Goal: Communication & Community: Answer question/provide support

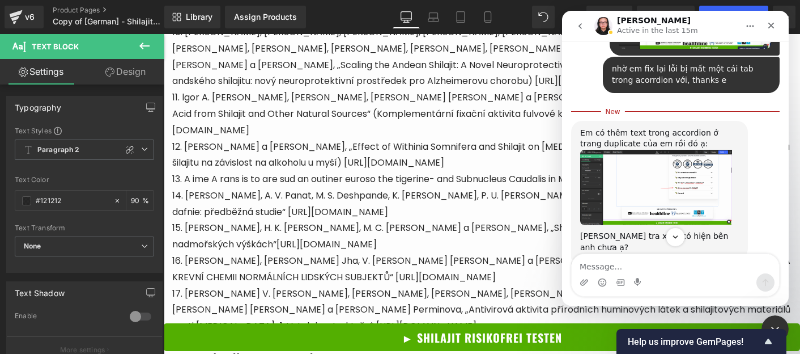
scroll to position [2492, 0]
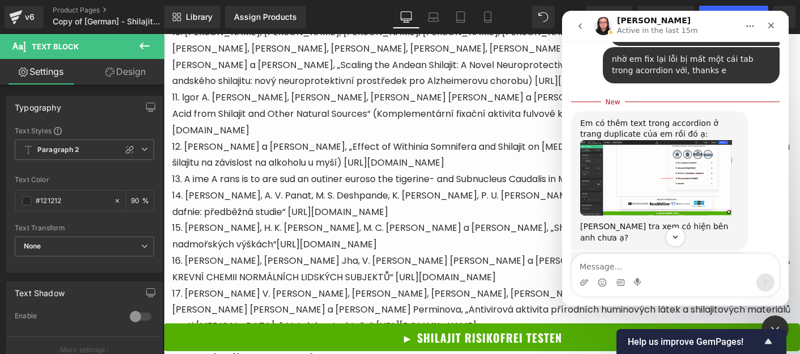
click at [683, 149] on img "Nathan says…" at bounding box center [656, 177] width 152 height 75
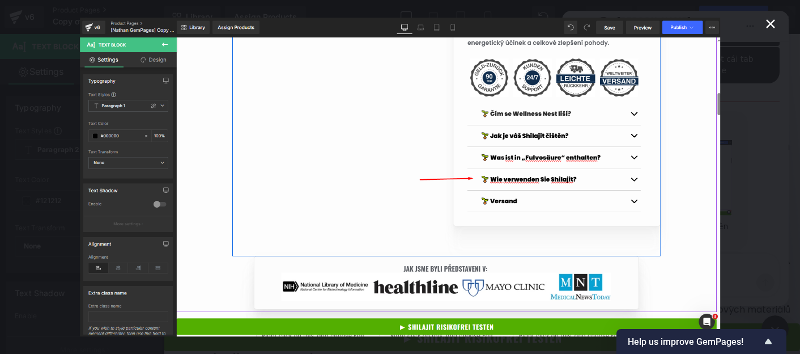
click at [773, 26] on icon "Close" at bounding box center [770, 23] width 9 height 9
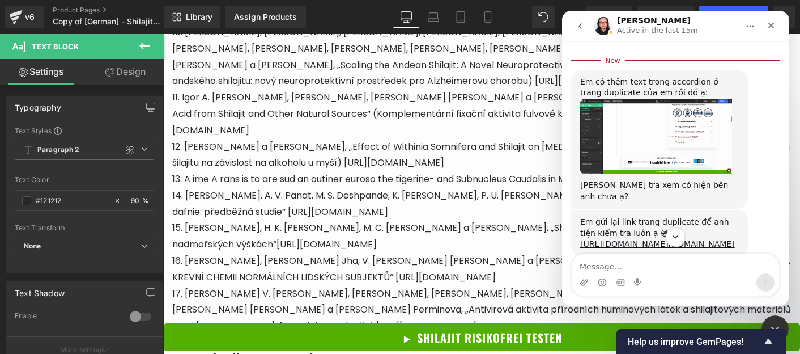
scroll to position [2586, 0]
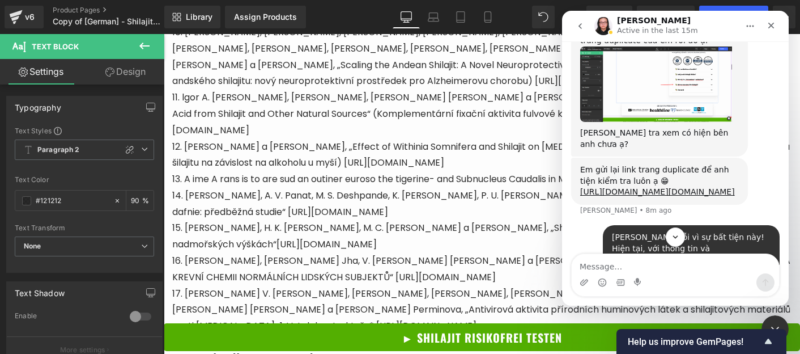
click at [664, 186] on div "[URL][DOMAIN_NAME][DOMAIN_NAME]" at bounding box center [659, 191] width 159 height 11
click at [639, 187] on link "[URL][DOMAIN_NAME][DOMAIN_NAME]" at bounding box center [657, 191] width 155 height 9
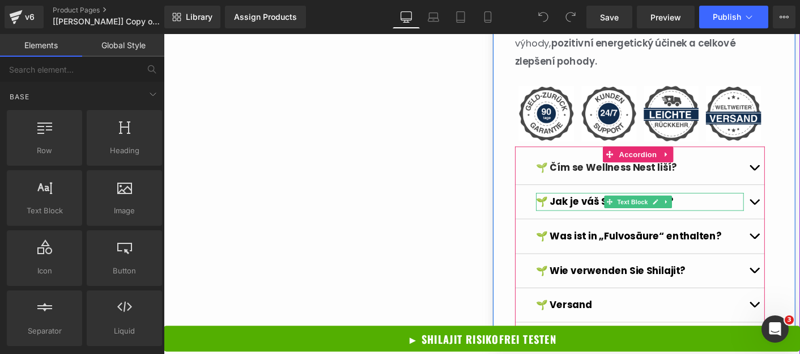
scroll to position [1189, 0]
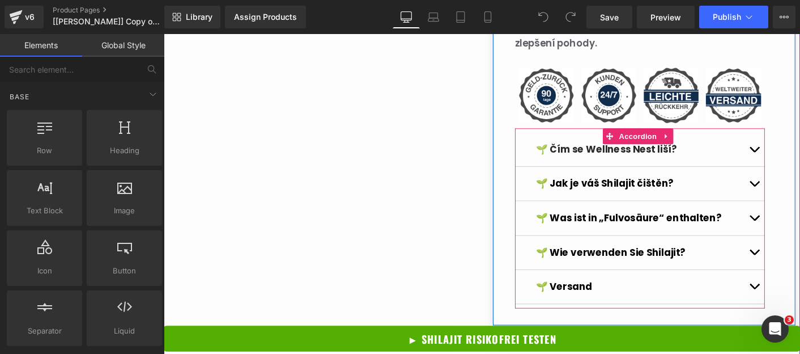
click at [789, 222] on button "button" at bounding box center [800, 232] width 23 height 36
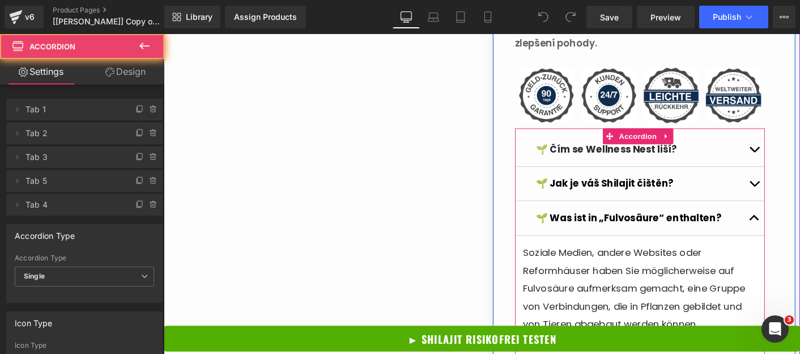
click at [789, 223] on button "button" at bounding box center [800, 232] width 23 height 36
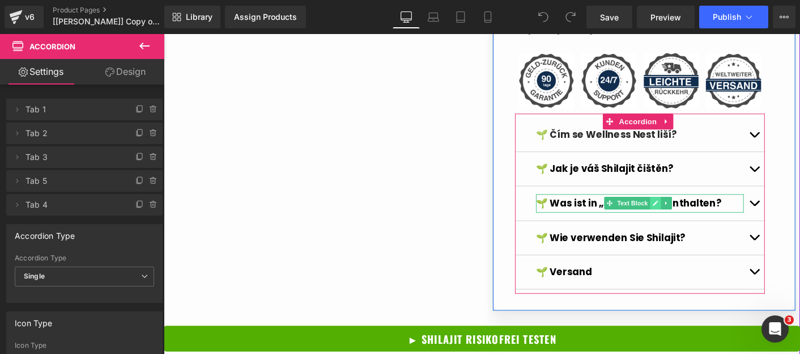
scroll to position [1206, 0]
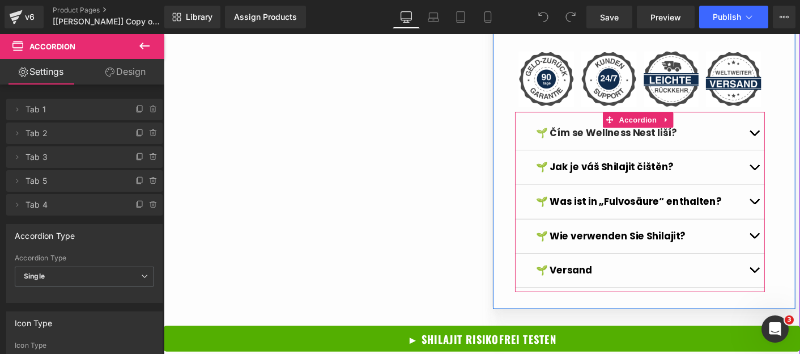
click at [794, 135] on button "button" at bounding box center [800, 140] width 23 height 36
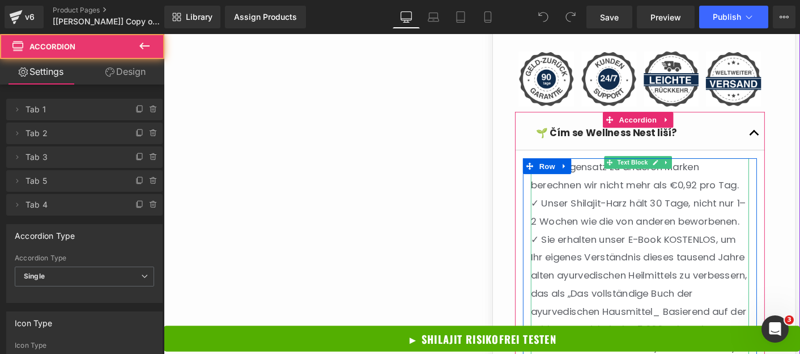
click at [679, 245] on p "✓ Unser Shilajit-Harz hält 30 Tage, nicht nur 1–2 Wochen wie die von anderen be…" at bounding box center [676, 226] width 235 height 39
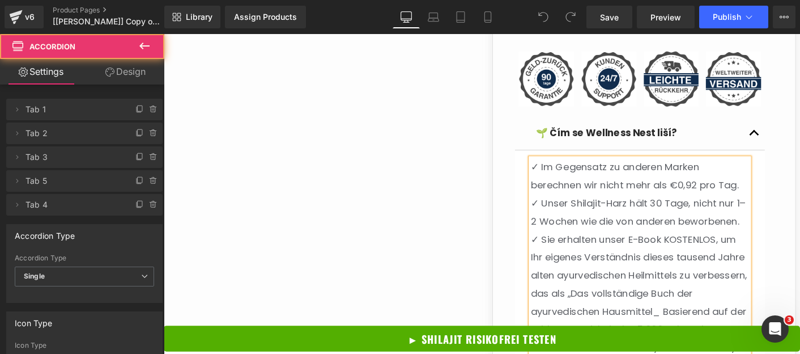
click at [679, 245] on p "✓ Unser Shilajit-Harz hält 30 Tage, nicht nur 1–2 Wochen wie die von anderen be…" at bounding box center [676, 226] width 235 height 39
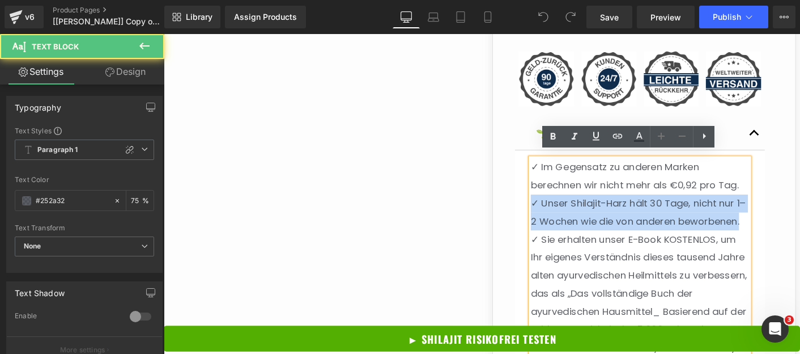
click at [679, 245] on p "✓ Unser Shilajit-Harz hält 30 Tage, nicht nur 1–2 Wochen wie die von anderen be…" at bounding box center [676, 226] width 235 height 39
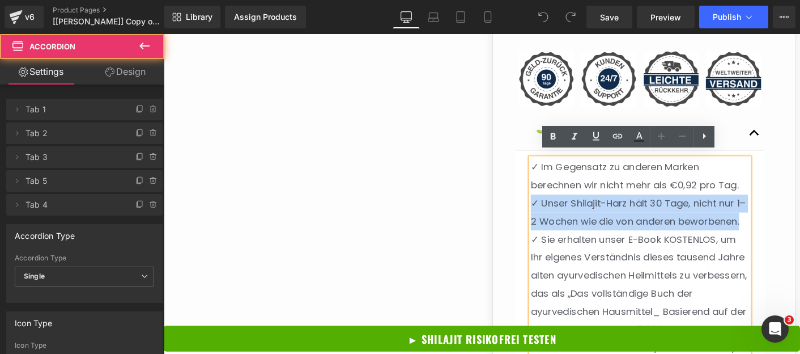
click at [794, 133] on button "button" at bounding box center [800, 140] width 23 height 36
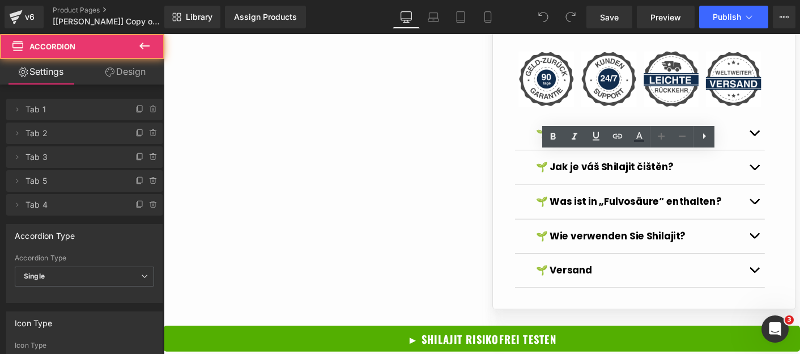
click at [556, 122] on div "🌱 Čím se Wellness Nest liší? Text Block" at bounding box center [676, 140] width 269 height 37
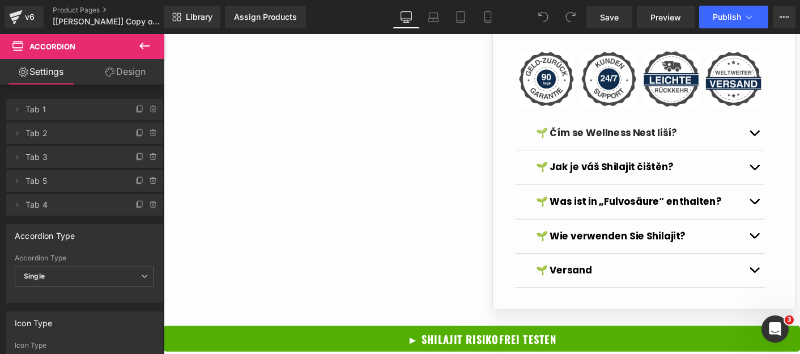
click at [558, 122] on div "🌱 Čím se Wellness Nest liší? Text Block" at bounding box center [676, 140] width 269 height 37
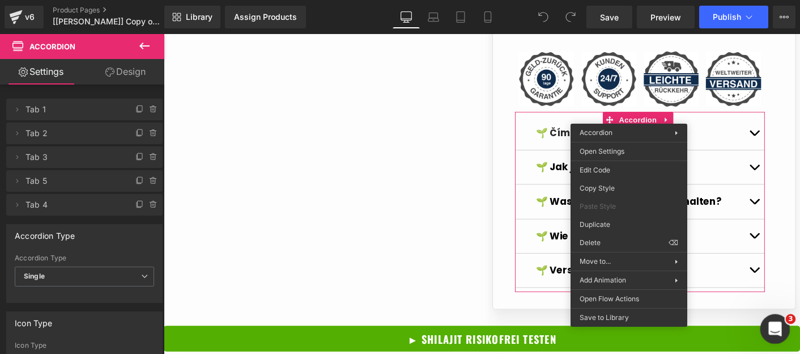
click at [773, 328] on icon "Open Intercom Messenger" at bounding box center [774, 327] width 8 height 9
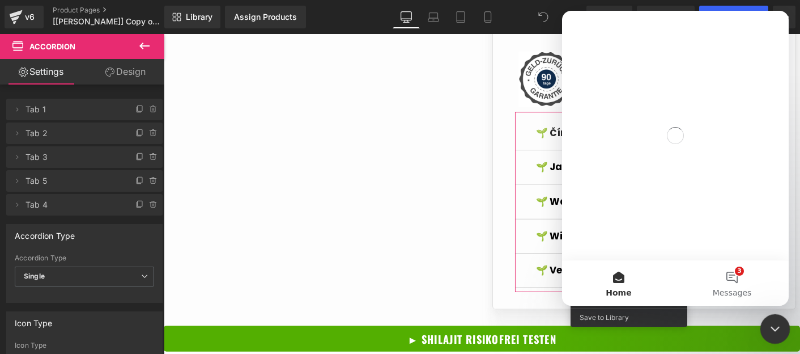
scroll to position [0, 0]
click at [735, 281] on button "3 Messages" at bounding box center [732, 282] width 113 height 45
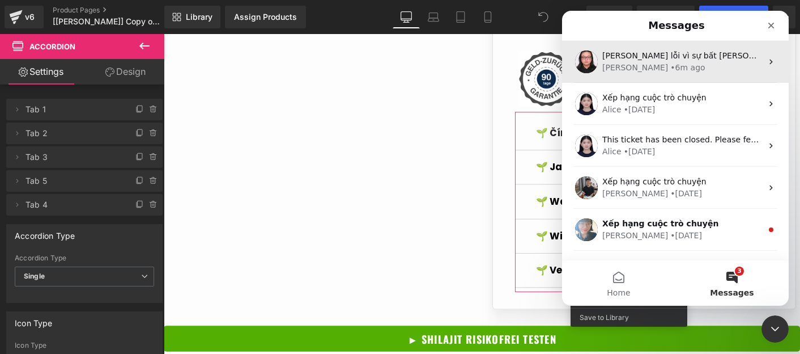
click at [700, 63] on div "Nathan • 6m ago" at bounding box center [683, 68] width 160 height 12
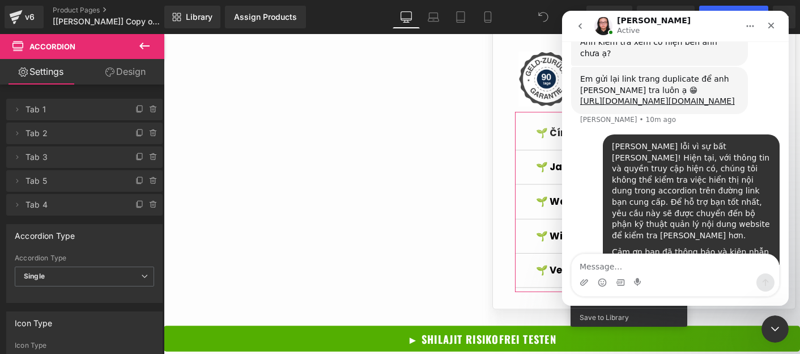
click at [685, 272] on textarea "Message…" at bounding box center [675, 263] width 207 height 19
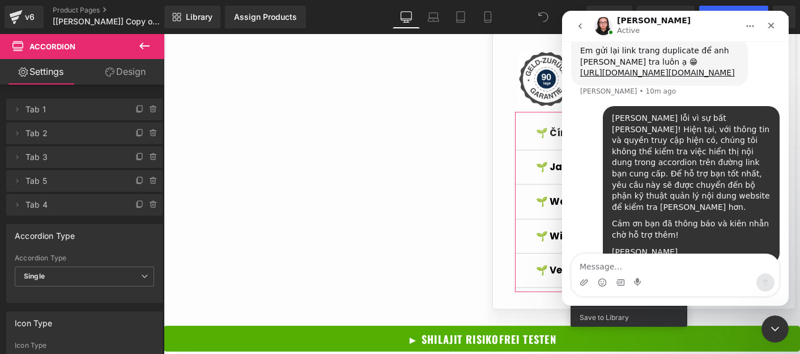
scroll to position [2687, 0]
type textarea "okie e, ở v6 ko có copy element hả e"
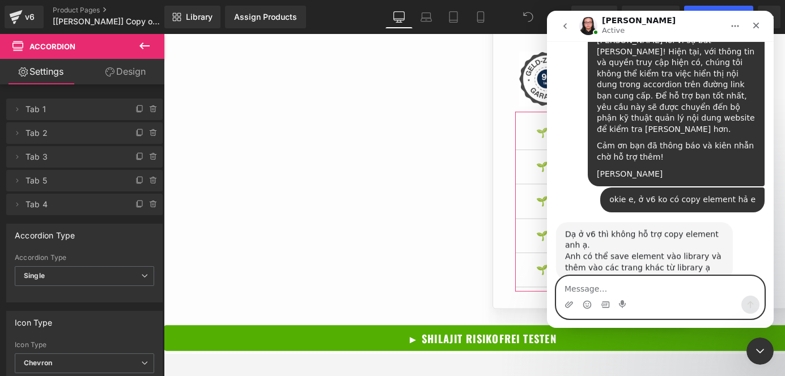
scroll to position [2757, 0]
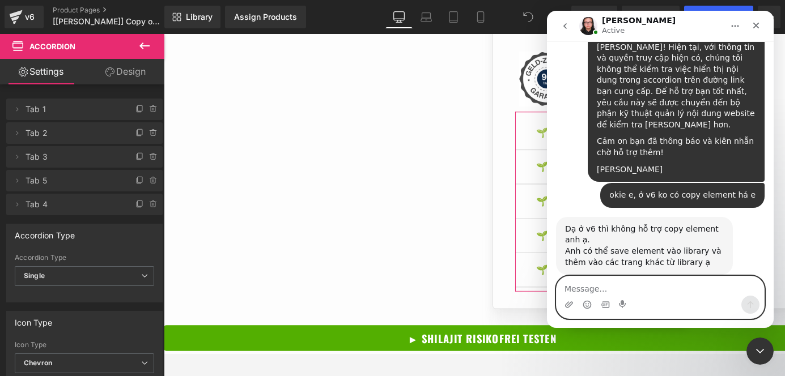
click at [591, 282] on textarea "Message…" at bounding box center [660, 286] width 207 height 19
type textarea "hic okiee e"
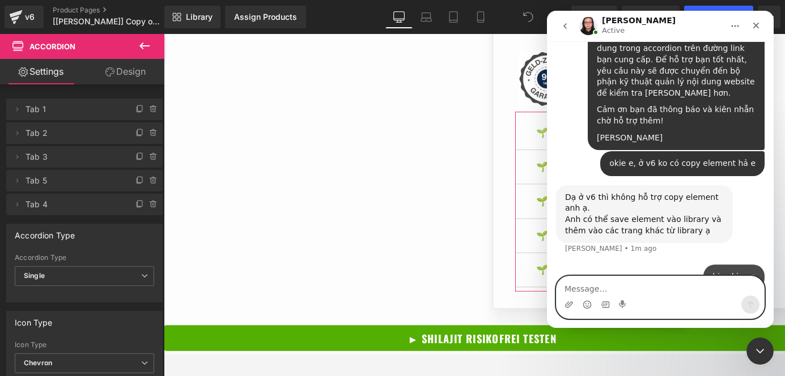
scroll to position [2791, 0]
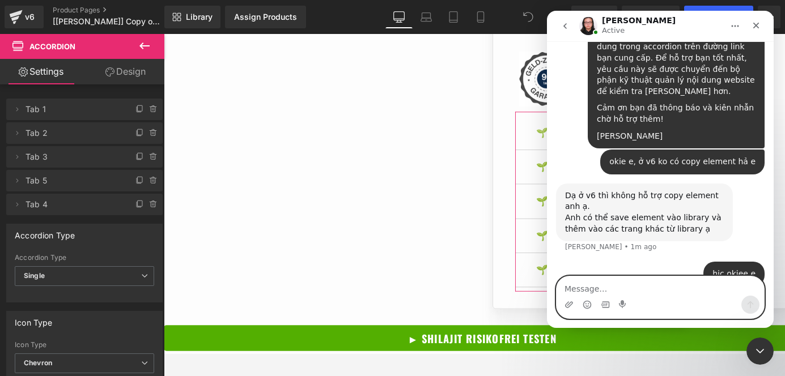
click at [618, 292] on textarea "Message…" at bounding box center [660, 286] width 207 height 19
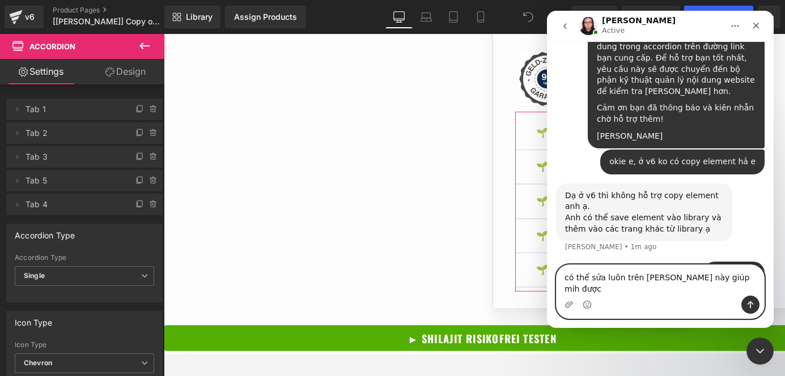
type textarea "có thể sửa luôn trên [PERSON_NAME] này giúp mih được k"
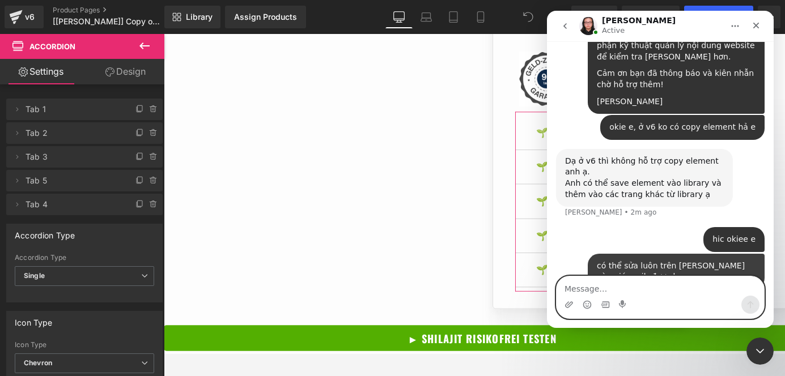
scroll to position [2828, 0]
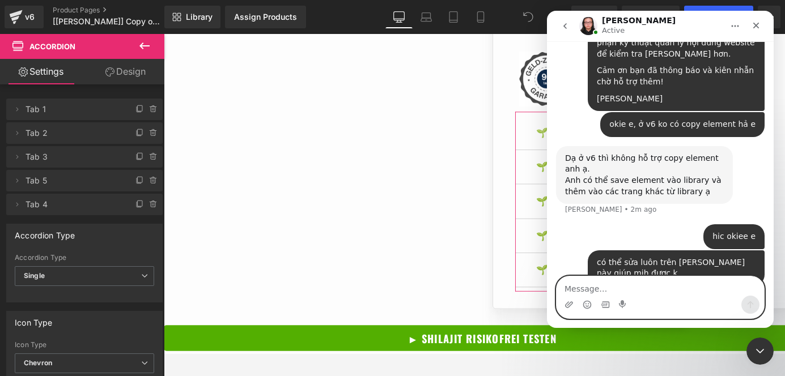
click at [655, 281] on textarea "Message…" at bounding box center [660, 286] width 207 height 19
paste textarea "[URL][DOMAIN_NAME][DOMAIN_NAME]"
type textarea "[URL][DOMAIN_NAME][DOMAIN_NAME]"
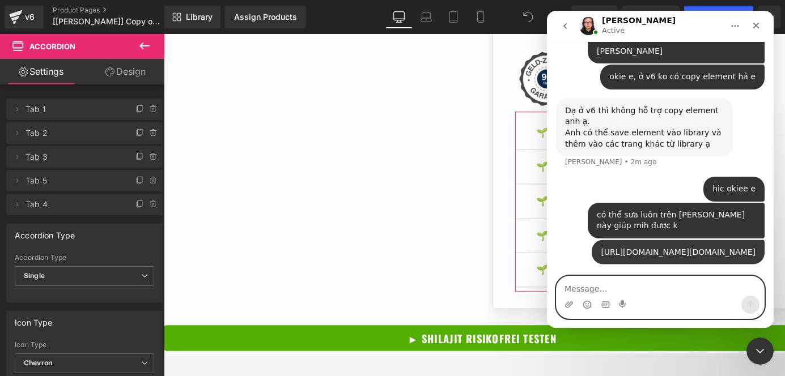
scroll to position [2887, 0]
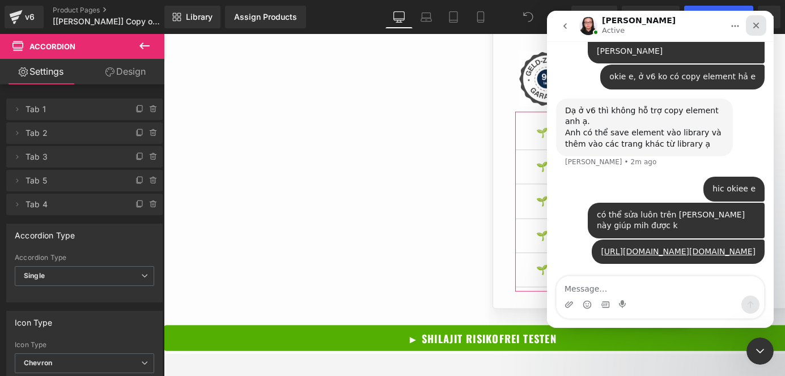
click at [752, 23] on icon "Close" at bounding box center [756, 25] width 9 height 9
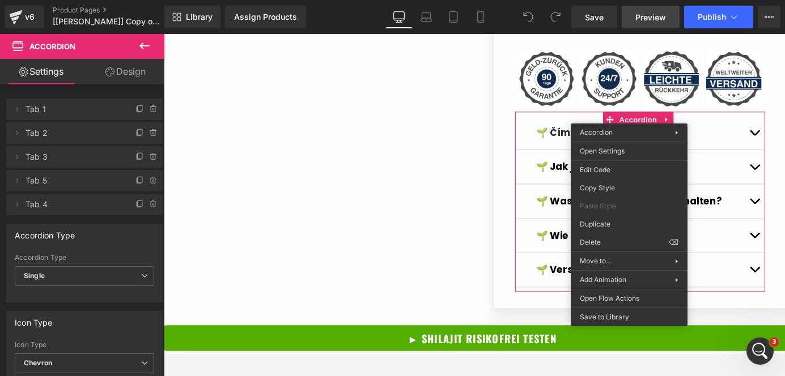
scroll to position [0, 0]
click at [607, 14] on link "Save" at bounding box center [594, 17] width 46 height 23
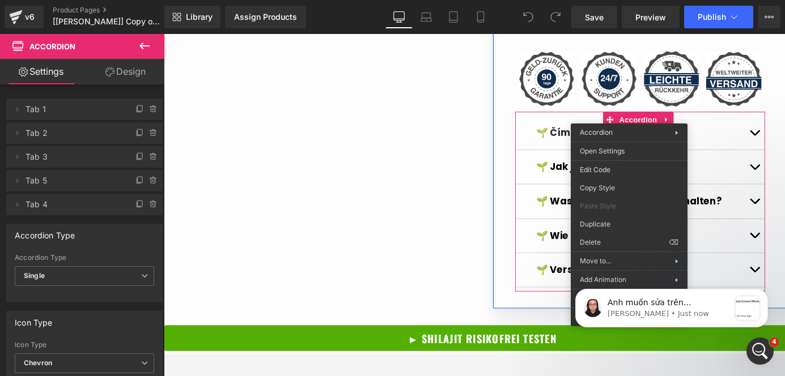
scroll to position [3014, 0]
